Goal: Task Accomplishment & Management: Use online tool/utility

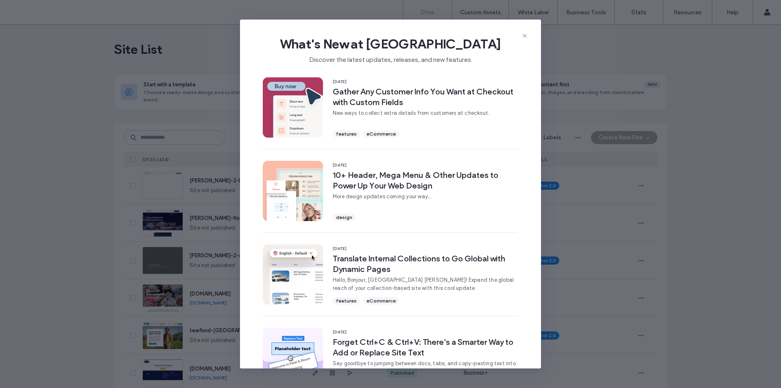
click at [523, 36] on icon at bounding box center [525, 36] width 7 height 7
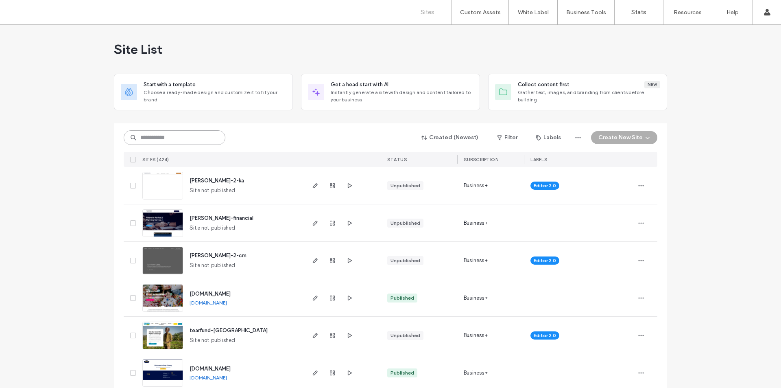
click at [169, 139] on input at bounding box center [175, 137] width 102 height 15
type input "***"
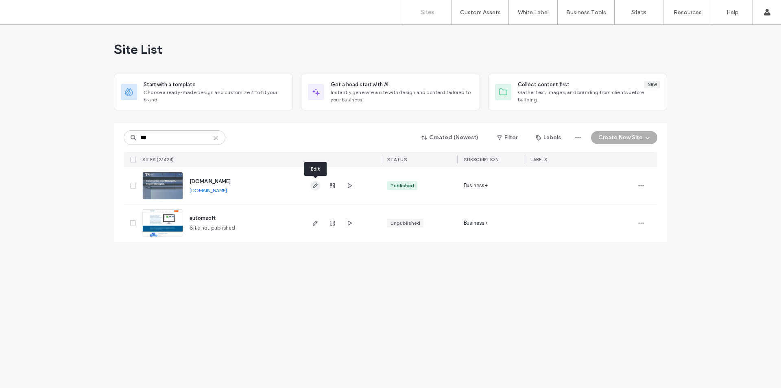
click at [315, 190] on span "button" at bounding box center [315, 186] width 10 height 10
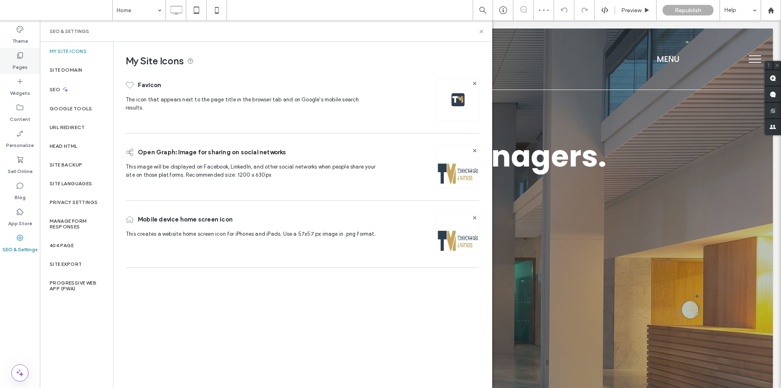
click at [30, 65] on div "Pages" at bounding box center [20, 61] width 40 height 26
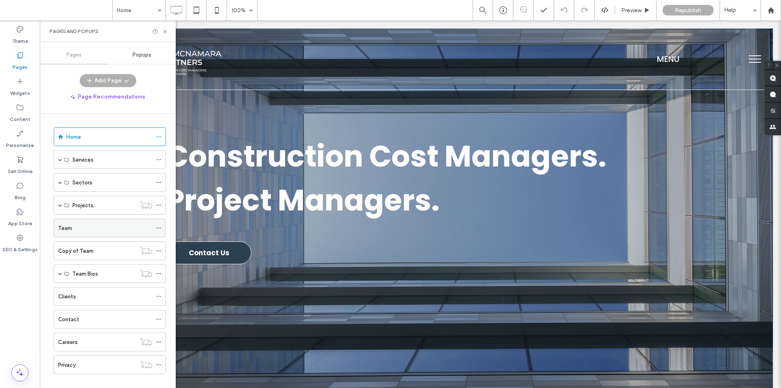
click at [65, 223] on div "Team" at bounding box center [105, 228] width 94 height 18
click at [165, 31] on use at bounding box center [164, 31] width 3 height 3
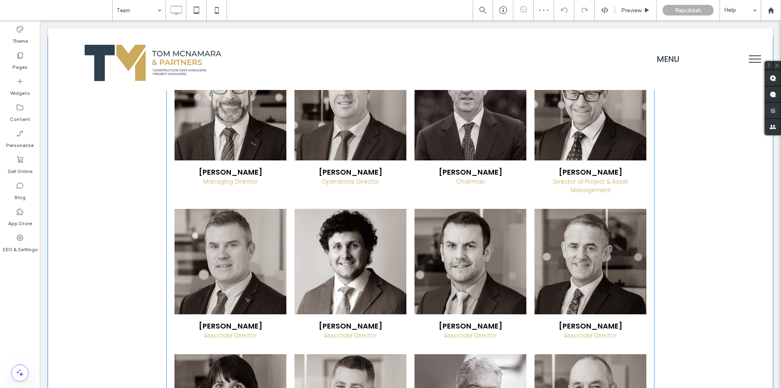
scroll to position [407, 0]
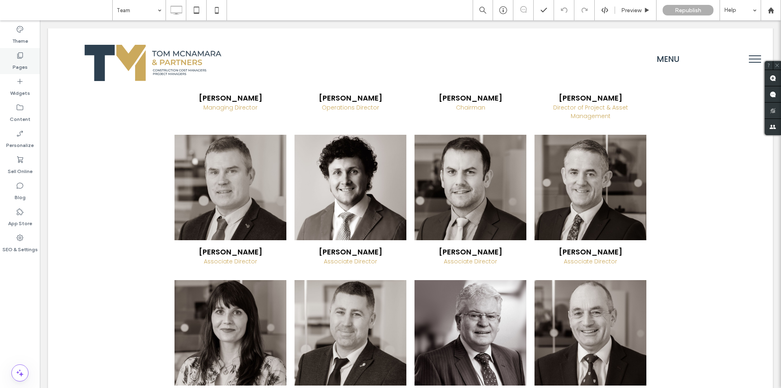
click at [19, 55] on icon at bounding box center [20, 55] width 8 height 8
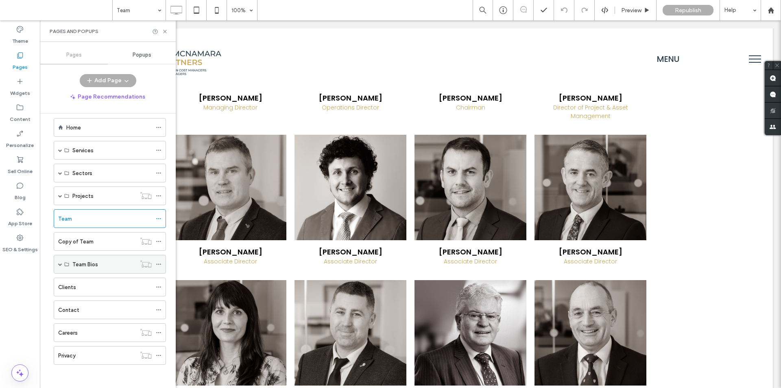
scroll to position [11, 0]
click at [60, 263] on span at bounding box center [60, 263] width 4 height 4
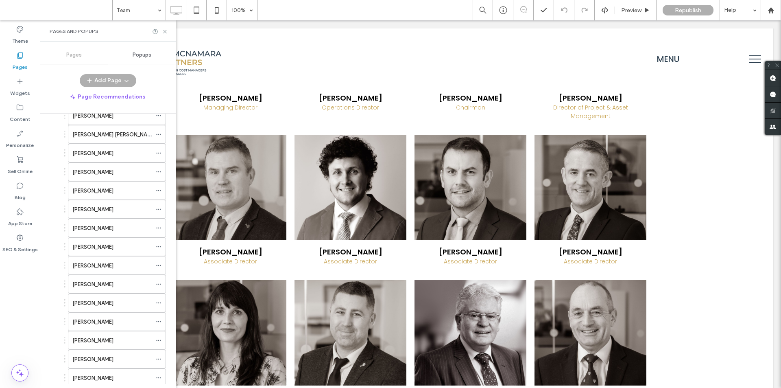
scroll to position [133, 0]
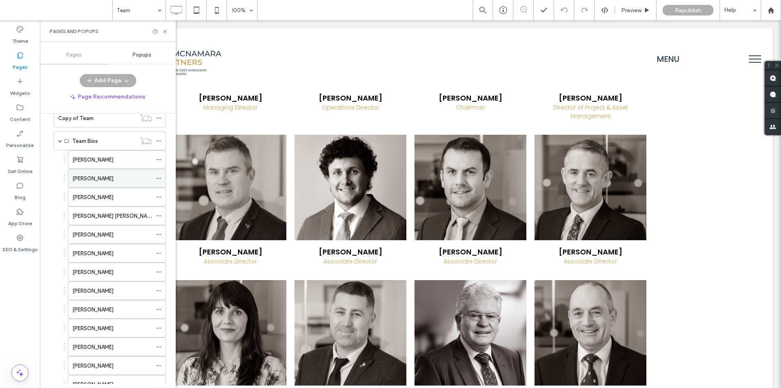
click at [94, 173] on div "[PERSON_NAME]" at bounding box center [111, 178] width 79 height 18
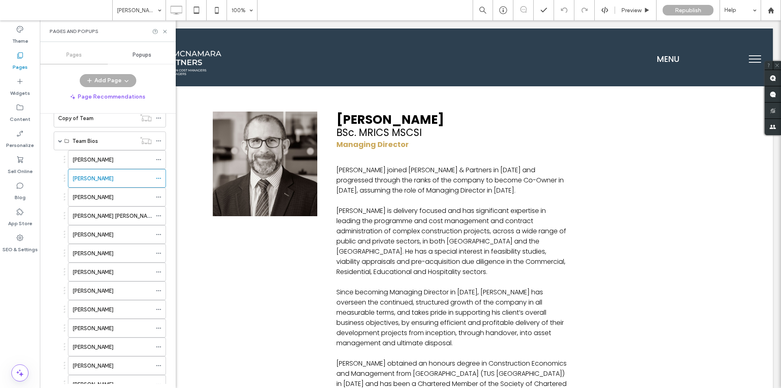
scroll to position [0, 0]
click at [59, 141] on span at bounding box center [60, 141] width 4 height 4
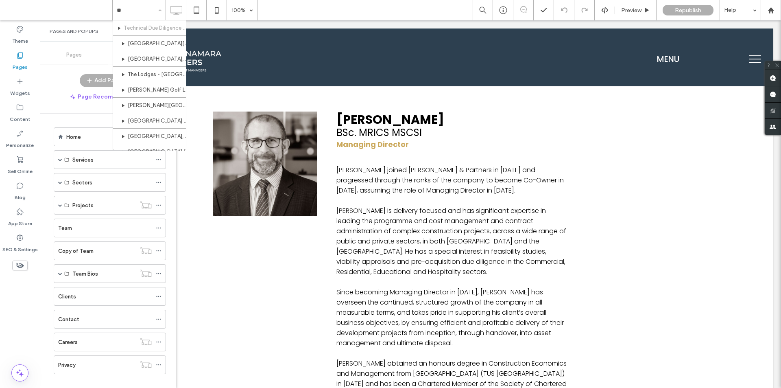
type input "***"
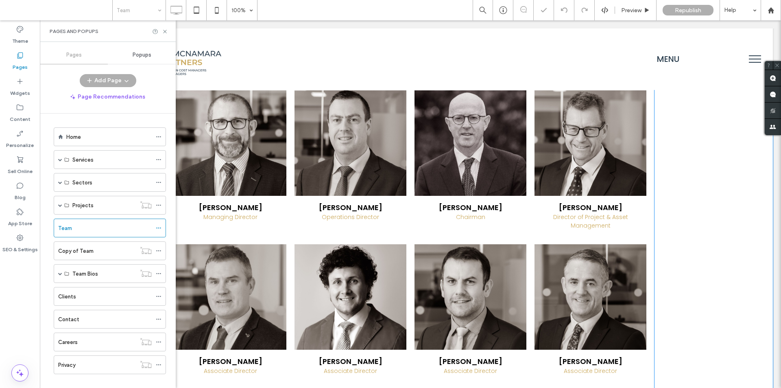
scroll to position [326, 0]
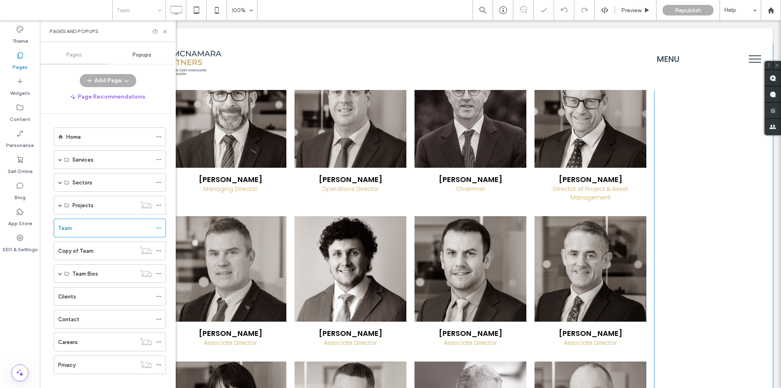
click at [402, 176] on span "[PERSON_NAME] Operations Director Button" at bounding box center [351, 188] width 112 height 40
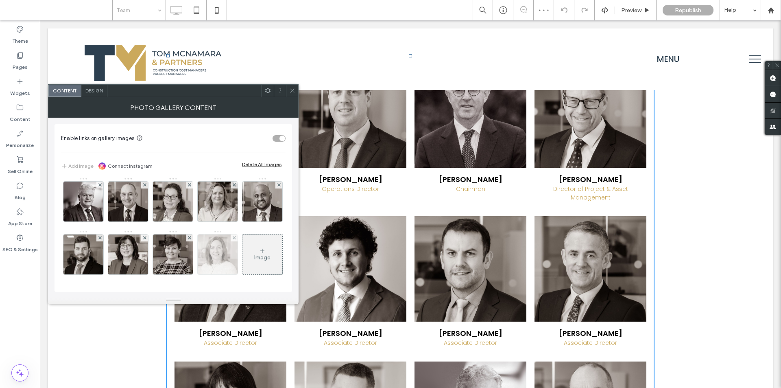
scroll to position [161, 0]
click at [291, 90] on icon at bounding box center [292, 90] width 6 height 6
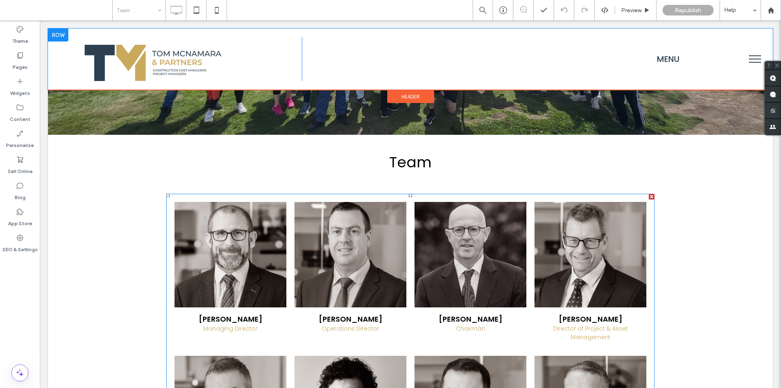
scroll to position [41, 0]
